Goal: Check status: Check status

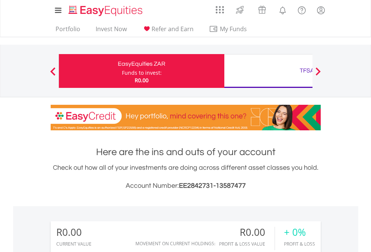
scroll to position [72, 118]
click at [122, 71] on div "Funds to invest:" at bounding box center [142, 73] width 40 height 8
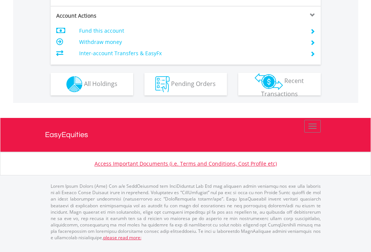
scroll to position [705, 0]
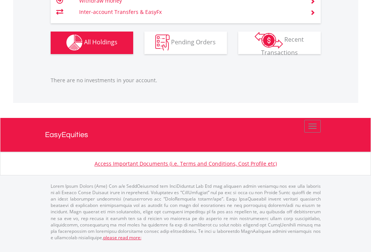
scroll to position [743, 0]
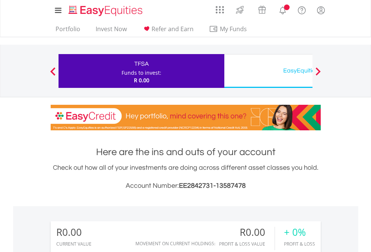
scroll to position [72, 118]
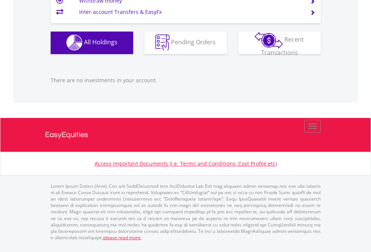
scroll to position [54, 0]
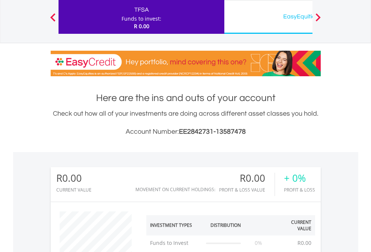
click at [268, 17] on div "EasyEquities USD" at bounding box center [307, 16] width 157 height 11
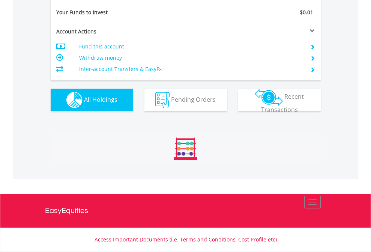
scroll to position [835, 0]
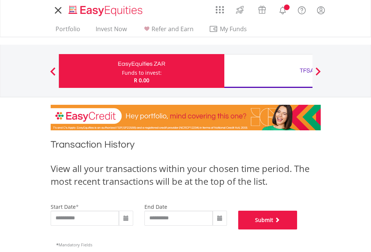
click at [298, 229] on button "Submit" at bounding box center [267, 220] width 59 height 19
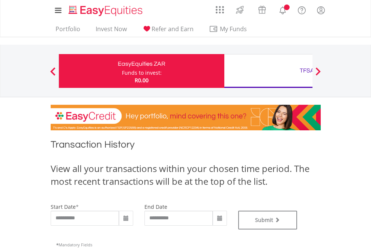
click at [268, 71] on div "TFSA" at bounding box center [307, 70] width 157 height 11
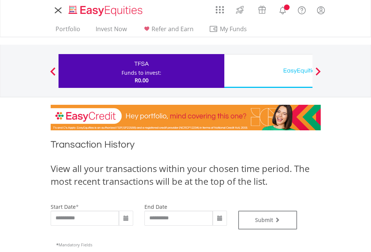
type input "**********"
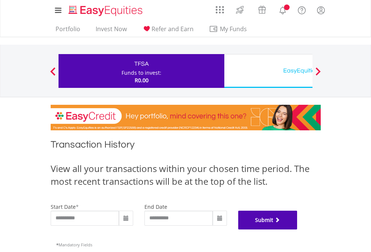
click at [298, 229] on button "Submit" at bounding box center [267, 220] width 59 height 19
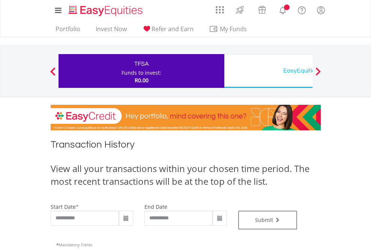
click at [268, 71] on div "EasyEquities USD" at bounding box center [307, 70] width 157 height 11
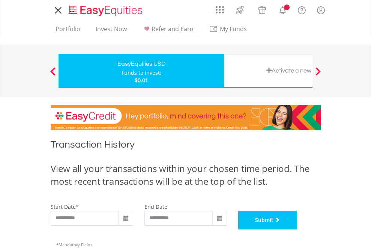
click at [298, 229] on button "Submit" at bounding box center [267, 220] width 59 height 19
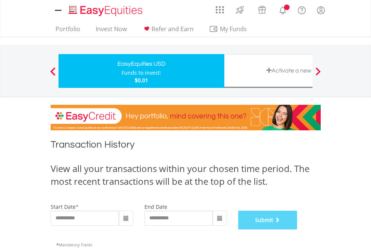
scroll to position [304, 0]
